Goal: Check status: Check status

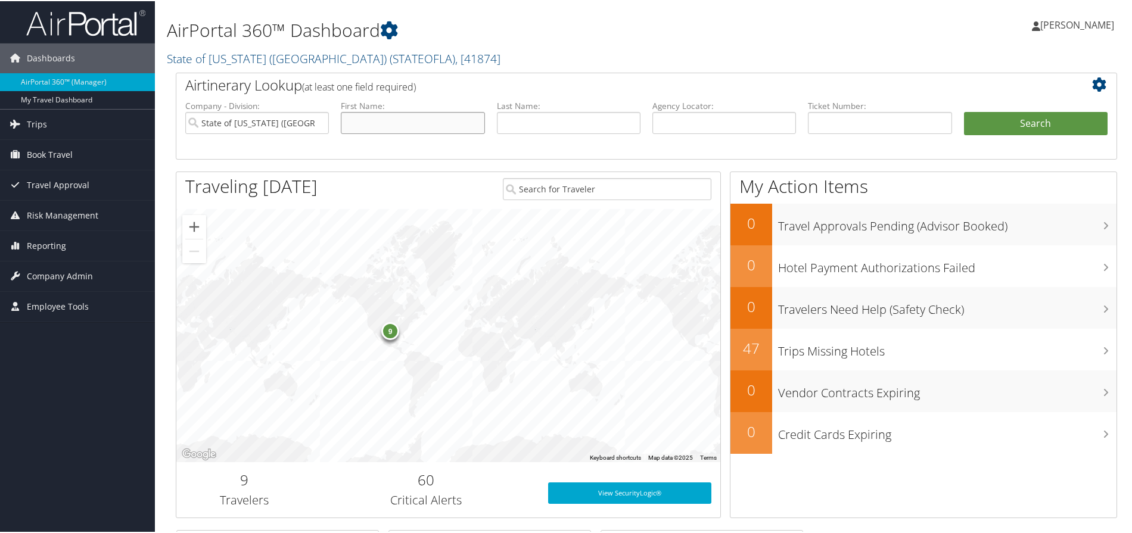
click at [372, 133] on input "text" at bounding box center [413, 122] width 144 height 22
type input "[PERSON_NAME]"
type input "r"
type input "[PERSON_NAME]/[PERSON_NAME]"
click at [999, 159] on li "Search" at bounding box center [1036, 135] width 156 height 48
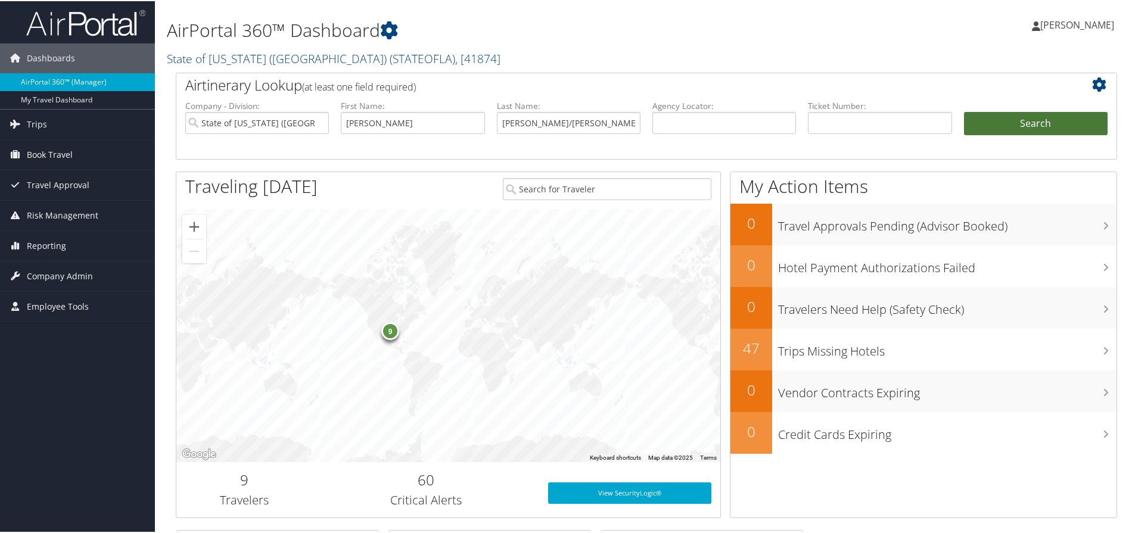
click at [998, 135] on button "Search" at bounding box center [1036, 123] width 144 height 24
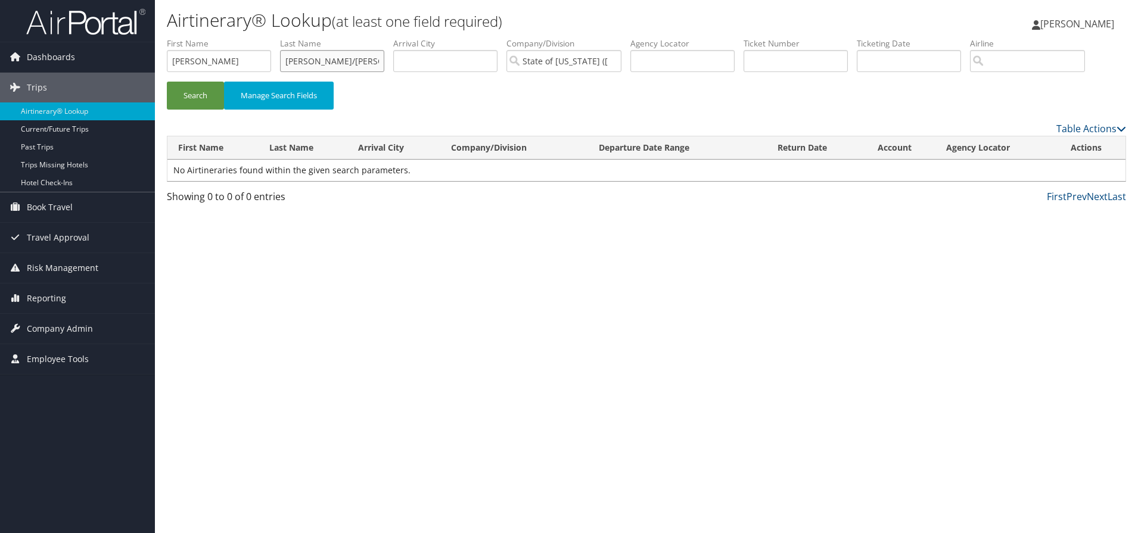
drag, startPoint x: 345, startPoint y: 71, endPoint x: 291, endPoint y: 74, distance: 54.3
click at [291, 38] on ul "First Name [PERSON_NAME] Last Name [PERSON_NAME]/[PERSON_NAME] Departure City A…" at bounding box center [646, 38] width 959 height 0
click at [195, 110] on button "Search" at bounding box center [195, 96] width 57 height 28
drag, startPoint x: 361, startPoint y: 77, endPoint x: 294, endPoint y: 77, distance: 66.7
click at [294, 38] on ul "First Name [PERSON_NAME] Last Name [PERSON_NAME] Departure City Arrival City Co…" at bounding box center [646, 38] width 959 height 0
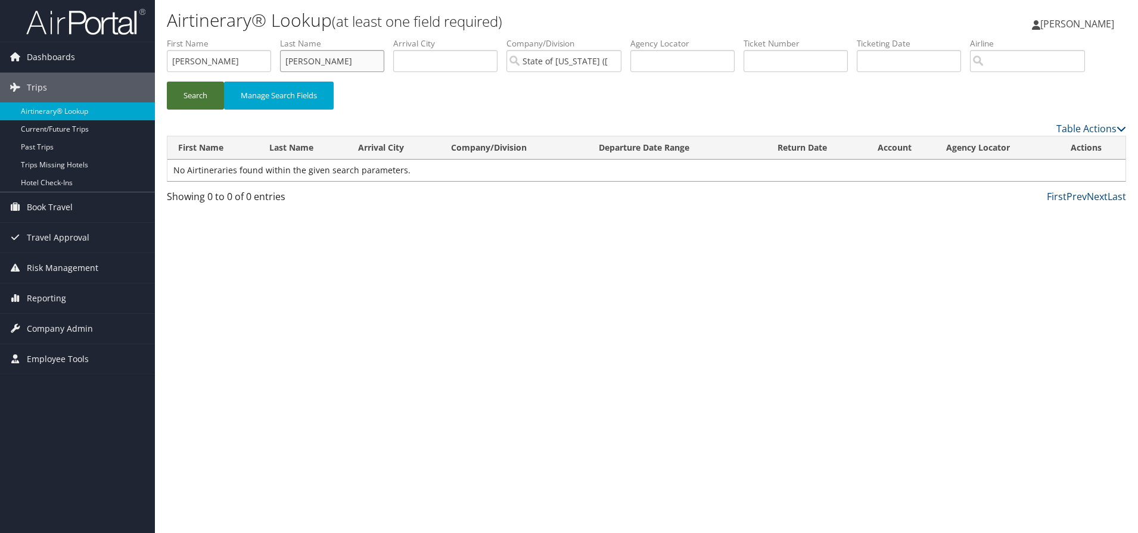
type input "[PERSON_NAME]"
click at [205, 110] on button "Search" at bounding box center [195, 96] width 57 height 28
drag, startPoint x: 343, startPoint y: 79, endPoint x: 286, endPoint y: 82, distance: 56.7
click at [286, 38] on ul "First Name [PERSON_NAME] Last Name [PERSON_NAME] Departure City Arrival City Co…" at bounding box center [646, 38] width 959 height 0
click at [193, 110] on button "Search" at bounding box center [195, 96] width 57 height 28
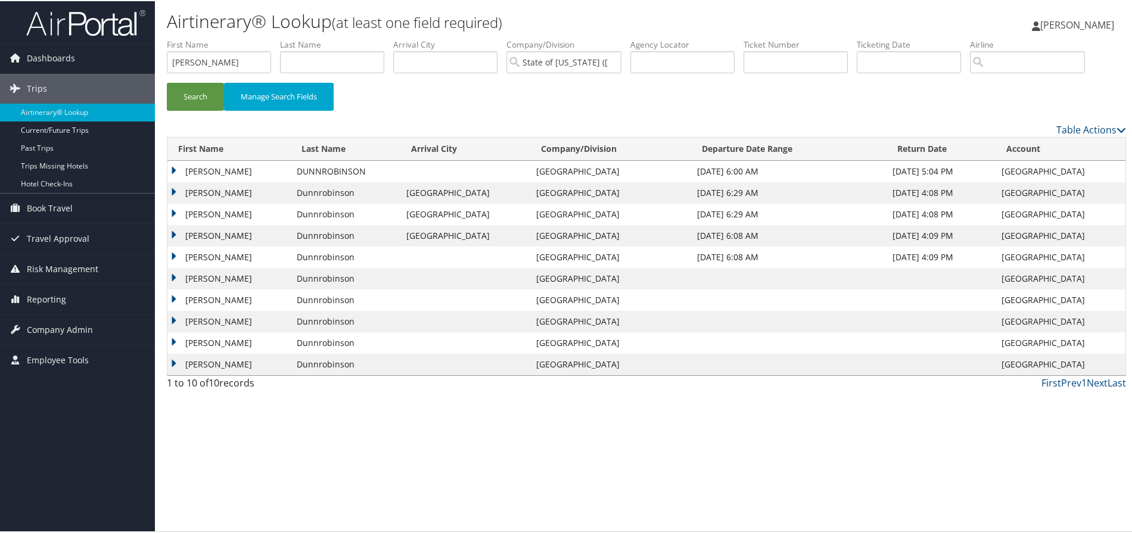
click at [173, 224] on td "[PERSON_NAME]" at bounding box center [228, 213] width 123 height 21
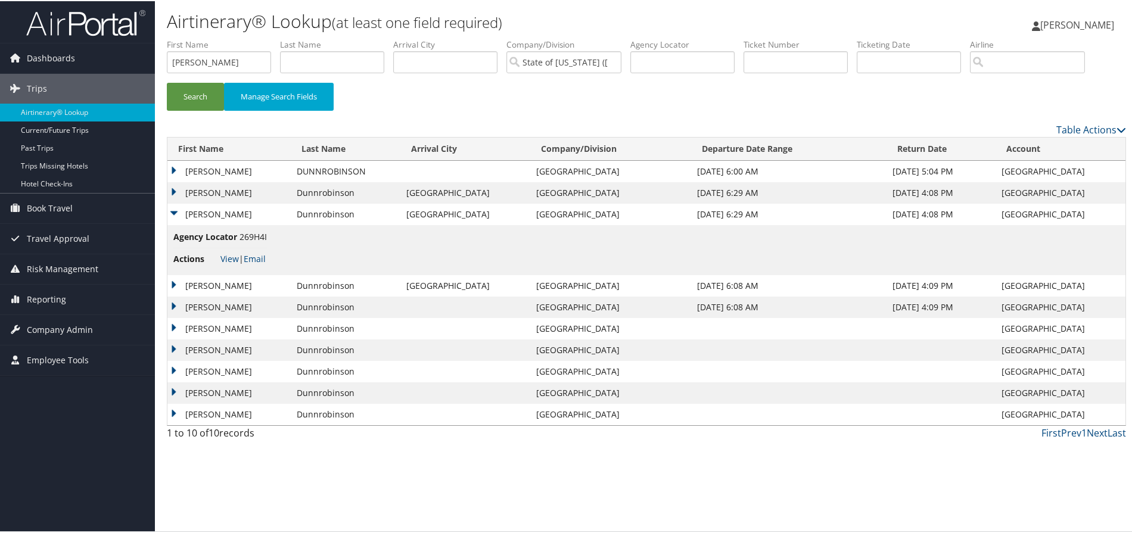
click at [170, 203] on td "[PERSON_NAME]" at bounding box center [228, 191] width 123 height 21
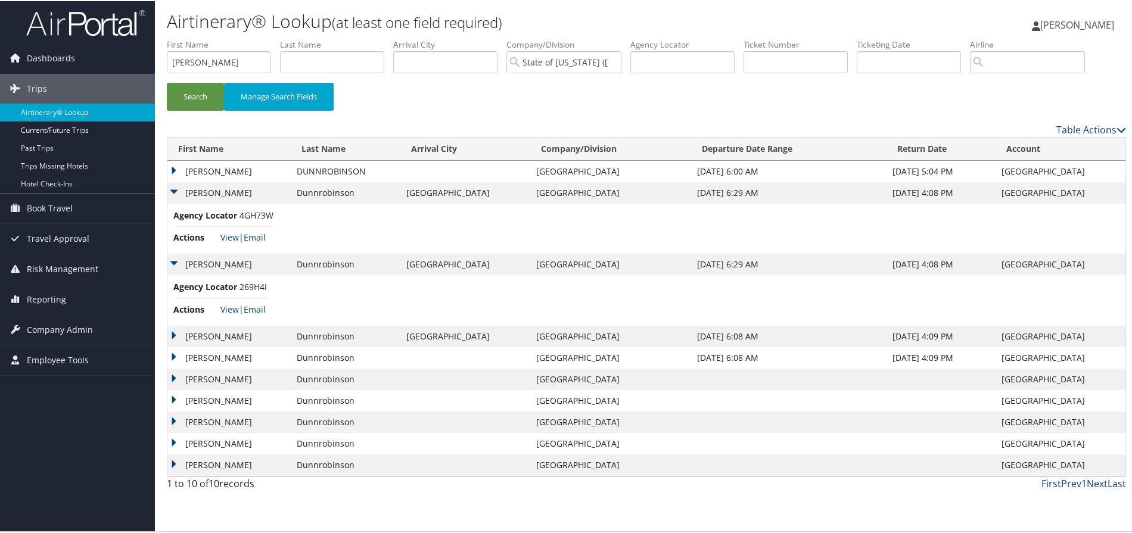
click at [173, 181] on td "[PERSON_NAME]" at bounding box center [228, 170] width 123 height 21
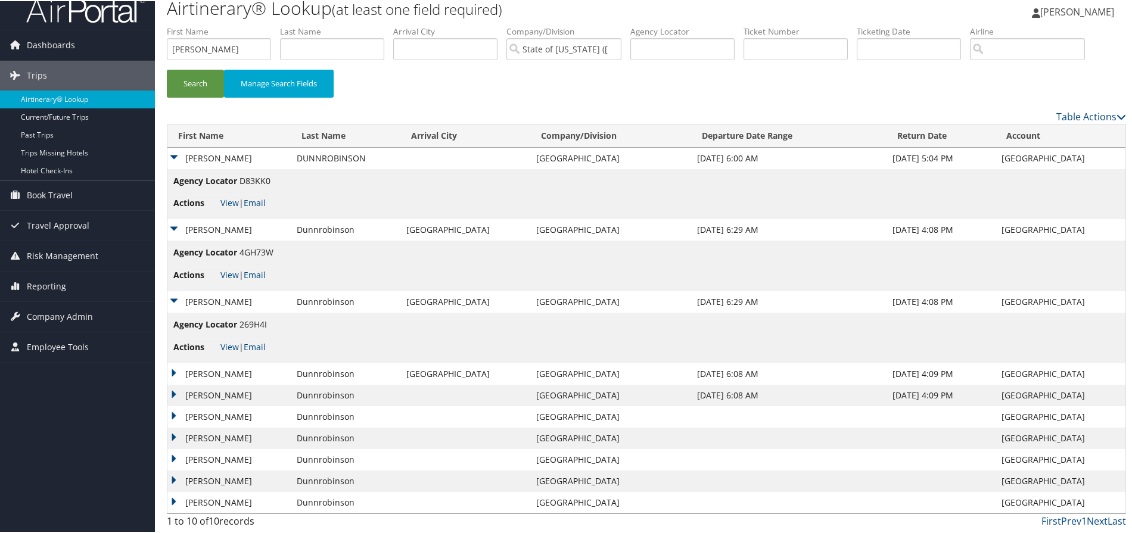
scroll to position [149, 0]
click at [235, 346] on link "View" at bounding box center [229, 345] width 18 height 11
click at [232, 196] on link "View" at bounding box center [229, 201] width 18 height 11
